Goal: Navigation & Orientation: Go to known website

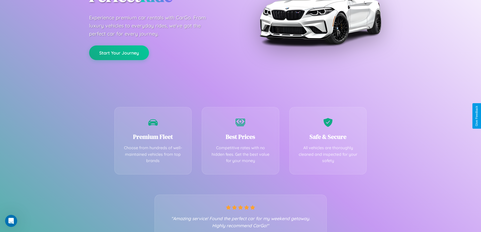
scroll to position [100, 0]
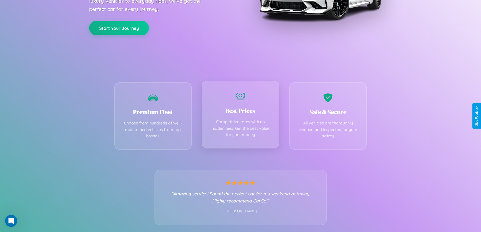
click at [240, 116] on div "Best Prices Competitive rates with no hidden fees. Get the best value for your …" at bounding box center [241, 114] width 78 height 67
click at [119, 28] on button "Start Your Journey" at bounding box center [119, 27] width 60 height 15
click at [119, 27] on button "Start Your Journey" at bounding box center [119, 27] width 60 height 15
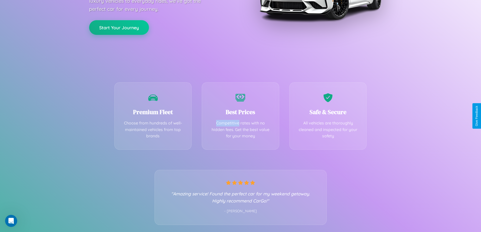
click at [119, 27] on button "Start Your Journey" at bounding box center [119, 27] width 60 height 15
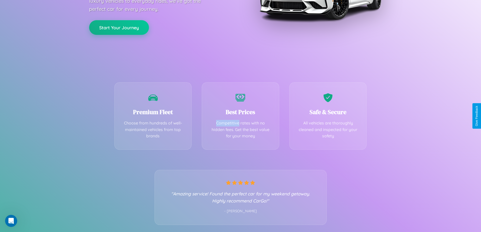
click at [119, 27] on button "Start Your Journey" at bounding box center [119, 27] width 60 height 15
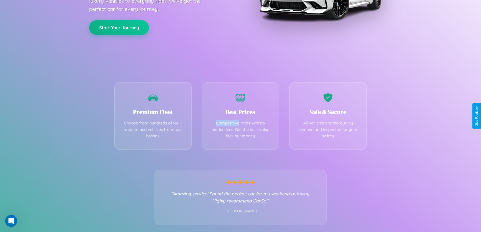
click at [119, 27] on button "Start Your Journey" at bounding box center [119, 27] width 60 height 15
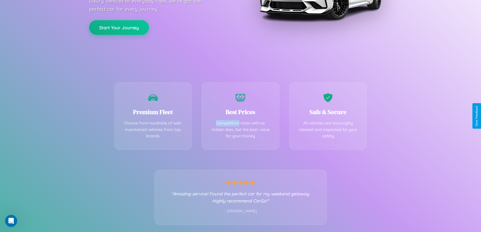
click at [119, 27] on button "Start Your Journey" at bounding box center [119, 27] width 60 height 15
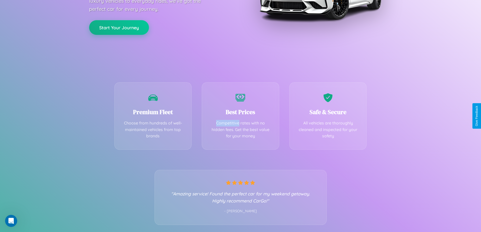
click at [119, 27] on button "Start Your Journey" at bounding box center [119, 27] width 60 height 15
